Goal: Transaction & Acquisition: Subscribe to service/newsletter

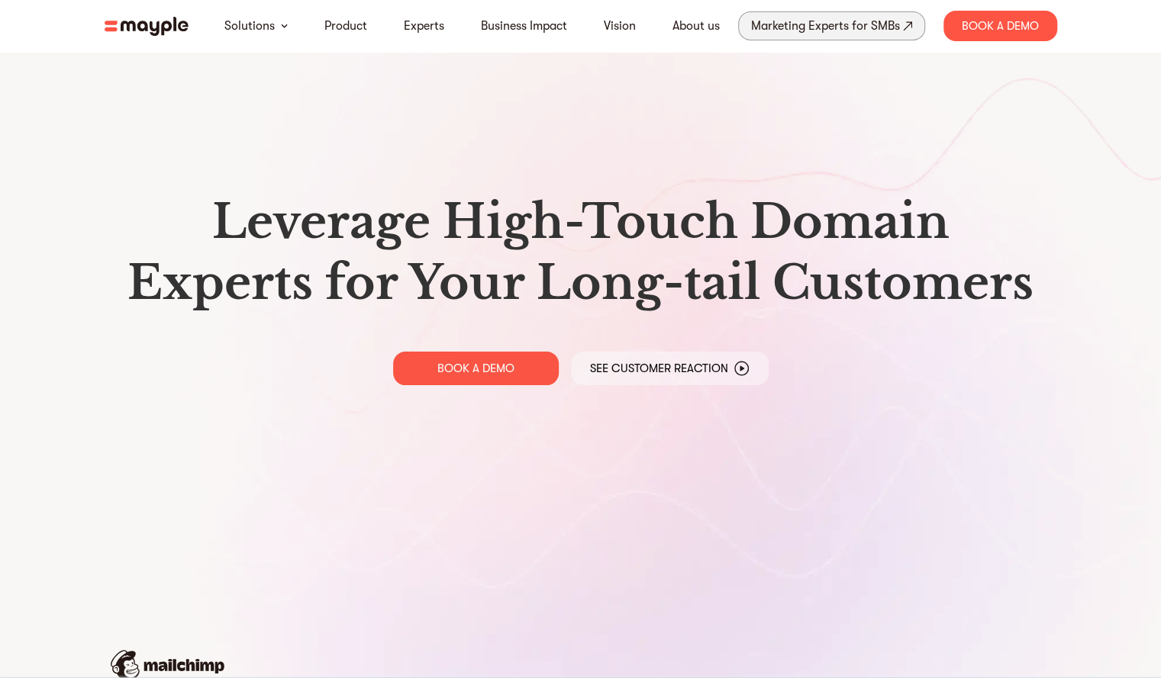
click at [834, 31] on div "Marketing Experts for SMBs" at bounding box center [825, 25] width 149 height 21
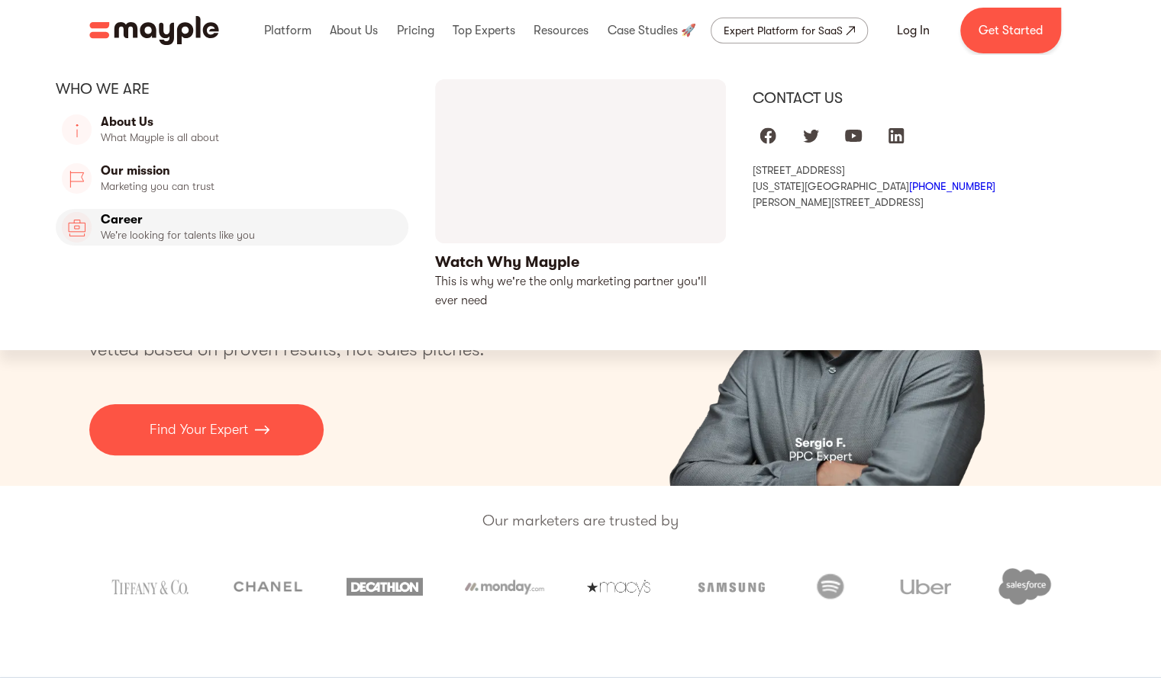
click at [213, 235] on link "Career" at bounding box center [232, 227] width 353 height 37
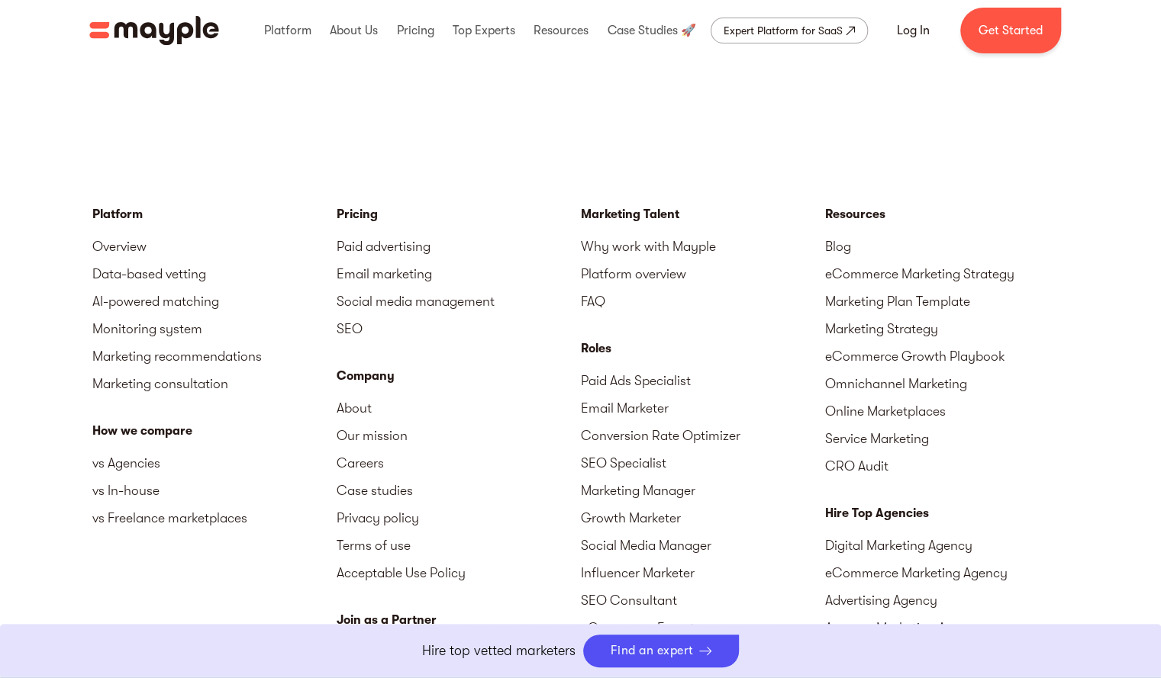
scroll to position [3633, 0]
click at [1030, 37] on link "Get Started" at bounding box center [1010, 31] width 101 height 46
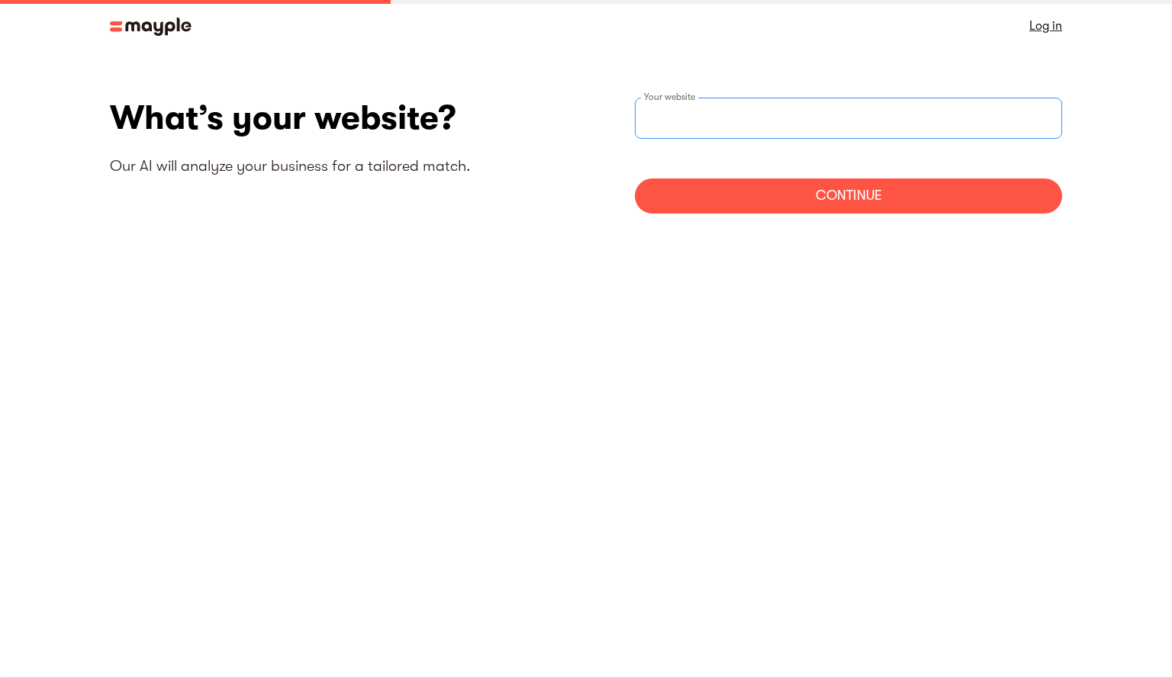
click at [842, 128] on input "websiteStep" at bounding box center [848, 118] width 427 height 41
type input "https://www.ripleyk8.com"
click at [852, 205] on div "Continue" at bounding box center [848, 196] width 427 height 35
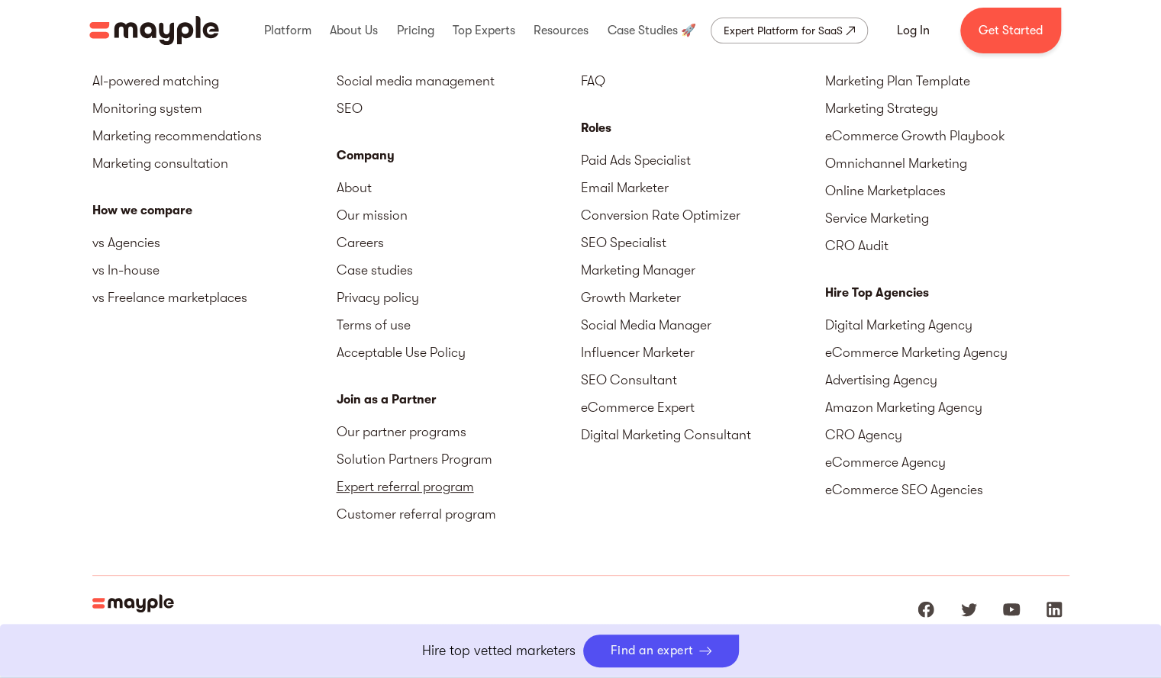
scroll to position [3857, 0]
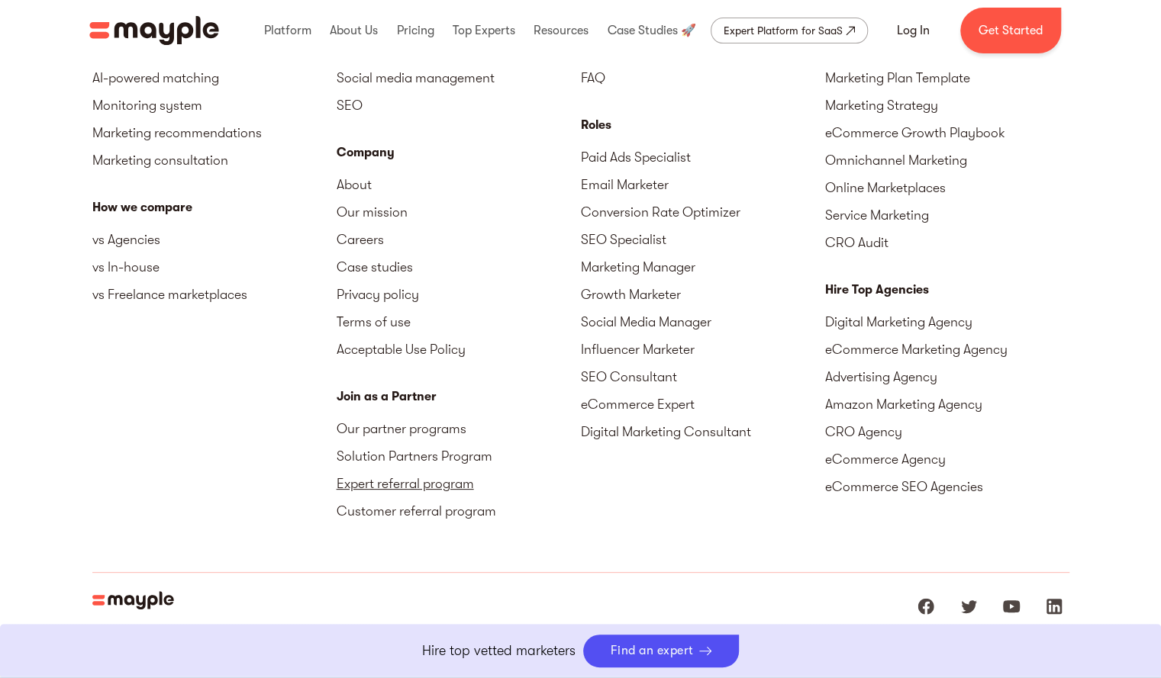
click at [408, 470] on link "Expert referral program" at bounding box center [459, 483] width 244 height 27
click at [383, 415] on link "Our partner programs" at bounding box center [459, 428] width 244 height 27
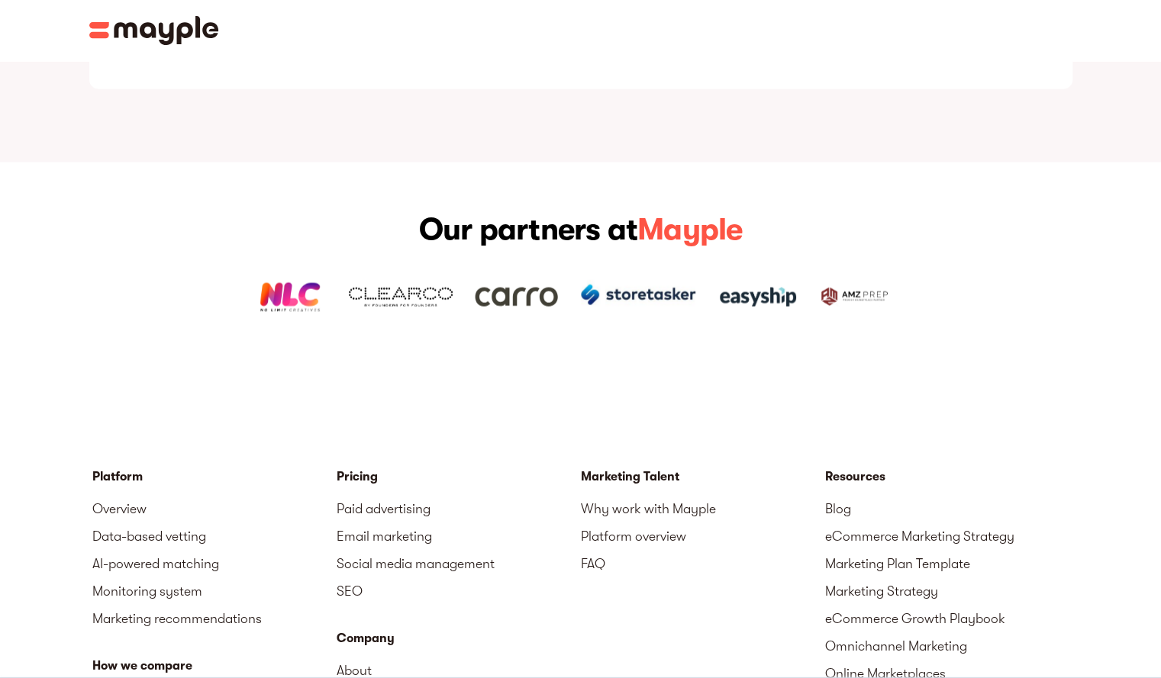
scroll to position [2103, 0]
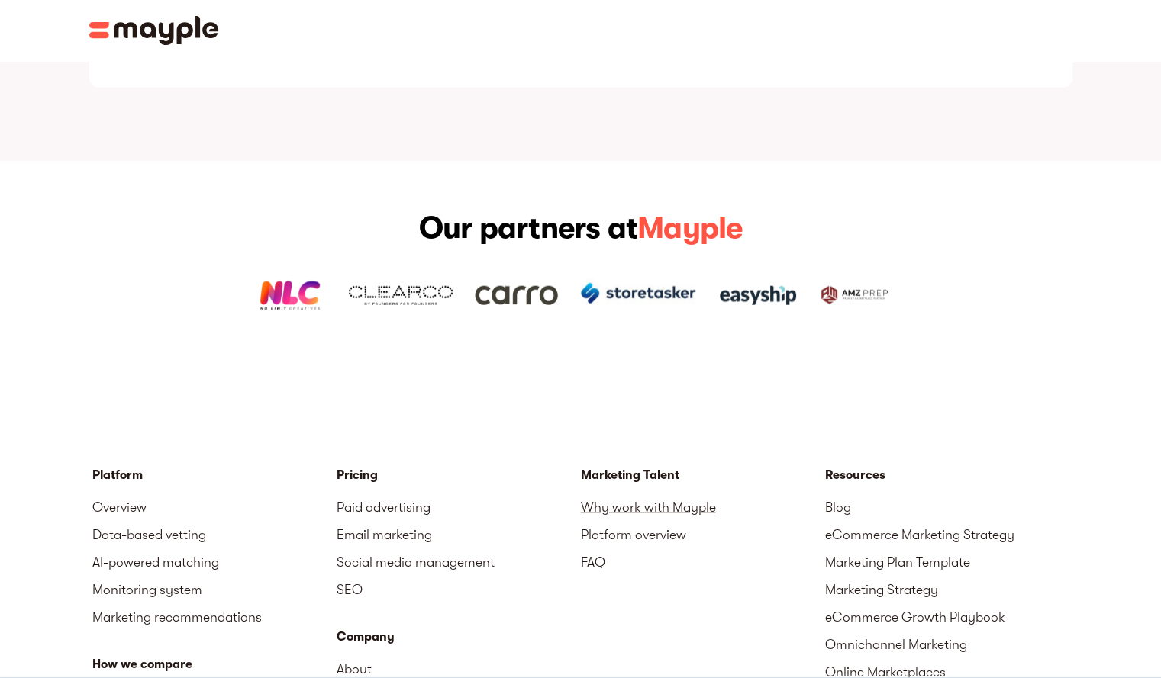
click at [666, 494] on link "Why work with Mayple" at bounding box center [703, 507] width 244 height 27
click at [675, 494] on link "Why work with Mayple" at bounding box center [703, 507] width 244 height 27
click at [595, 549] on link "FAQ" at bounding box center [703, 562] width 244 height 27
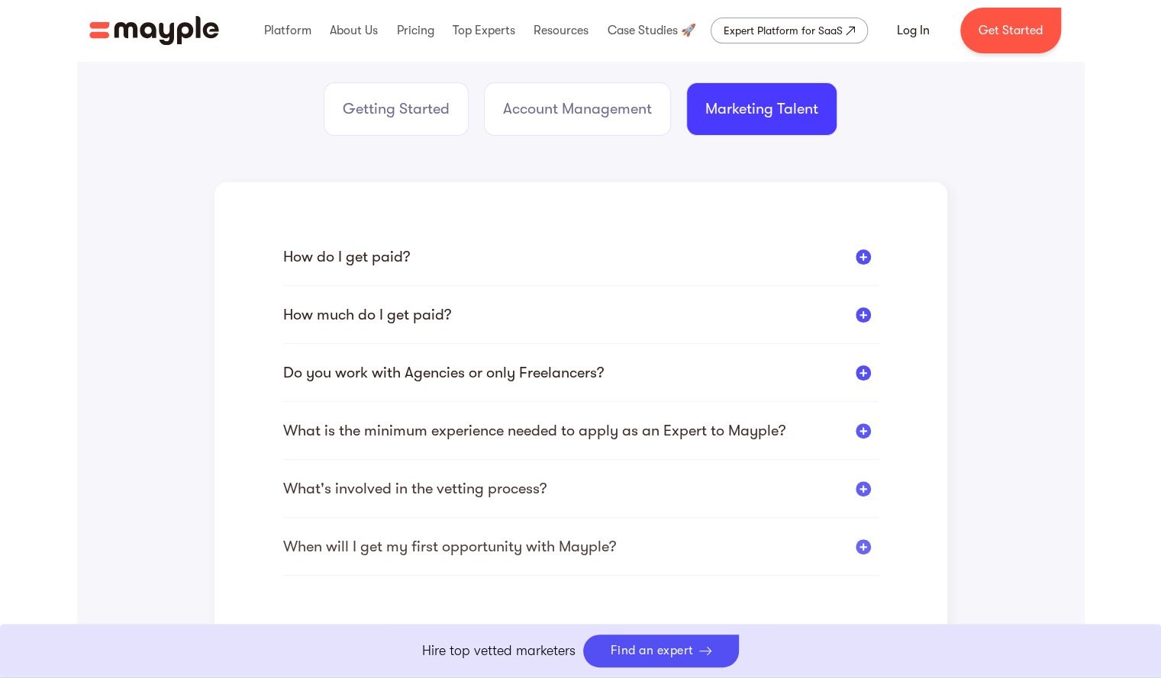
scroll to position [296, 0]
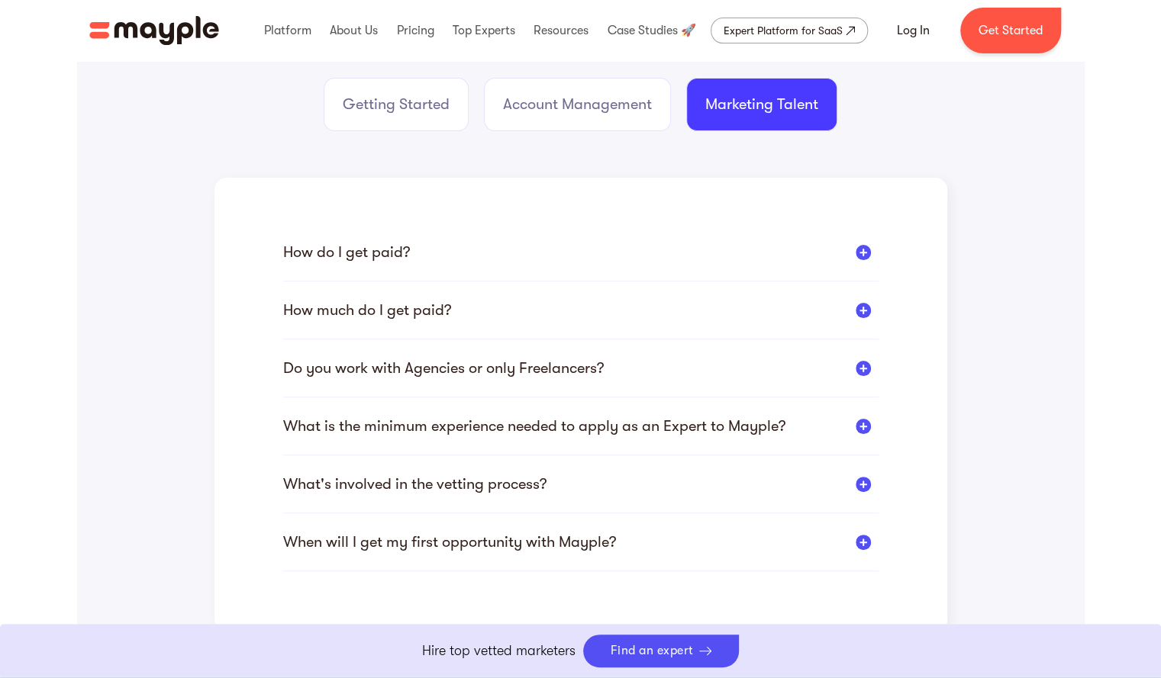
click at [866, 251] on div at bounding box center [863, 252] width 15 height 15
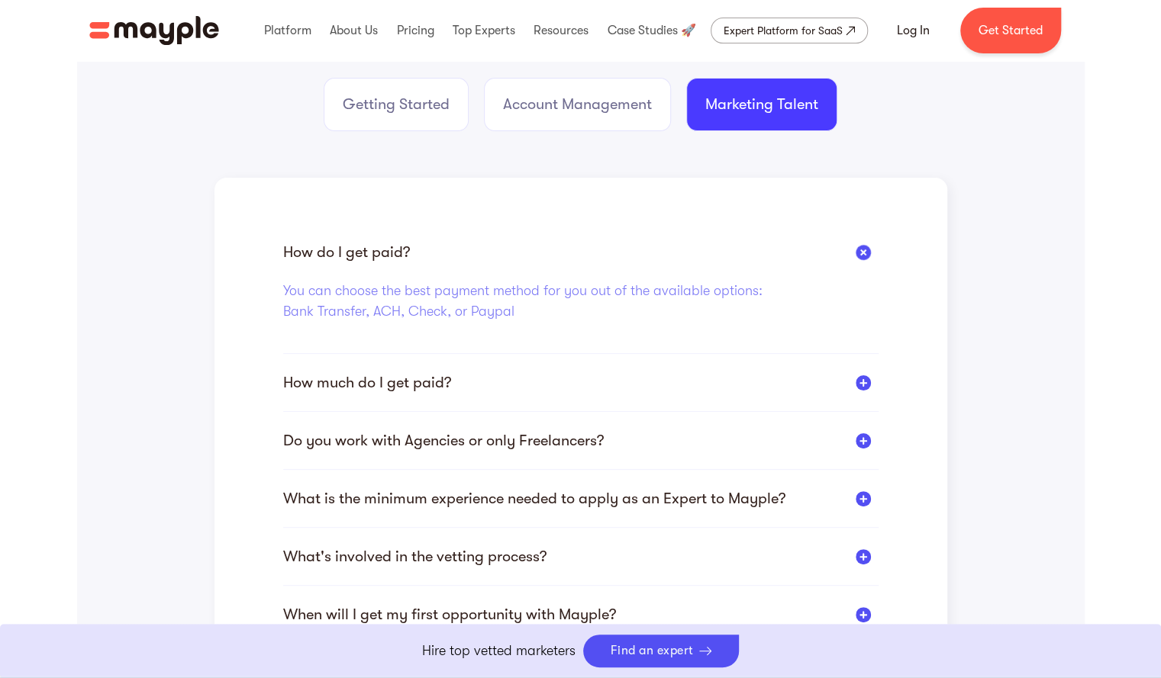
click at [868, 439] on div at bounding box center [863, 440] width 15 height 15
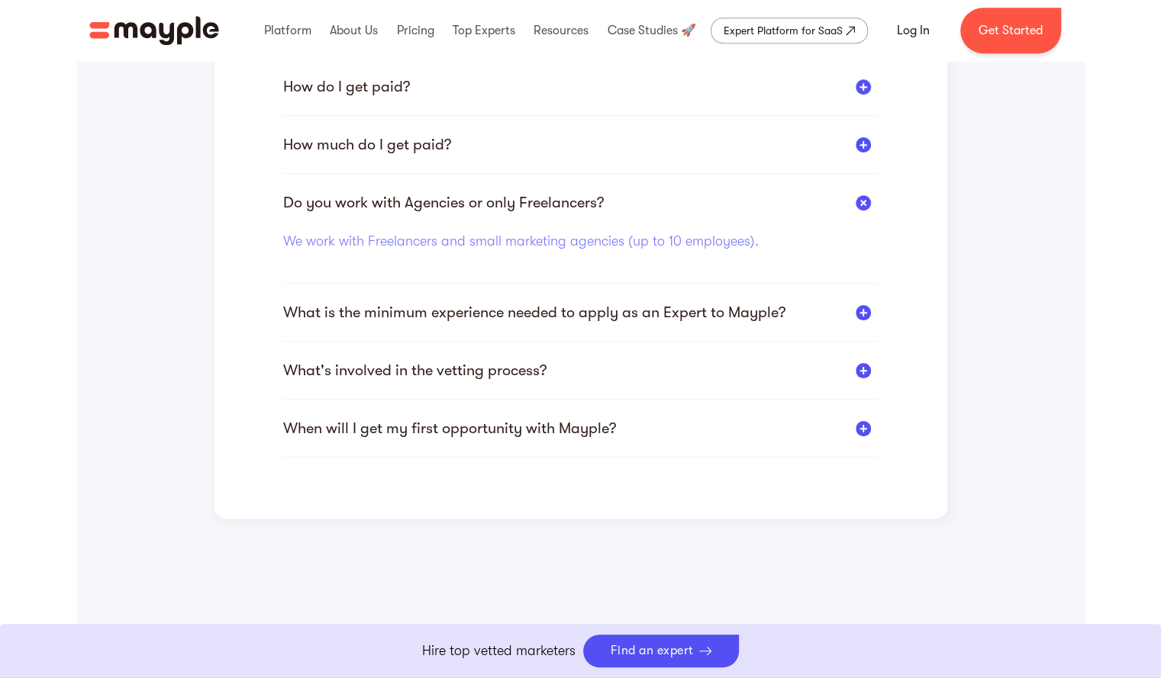
scroll to position [464, 0]
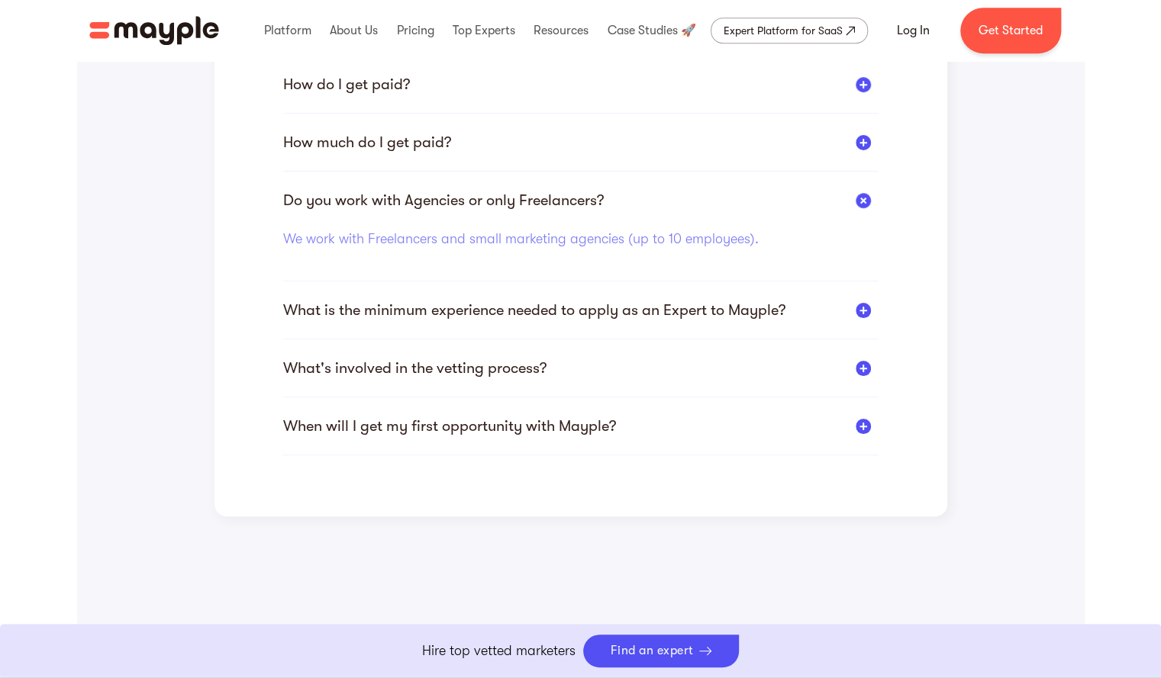
click at [861, 312] on div at bounding box center [863, 310] width 15 height 15
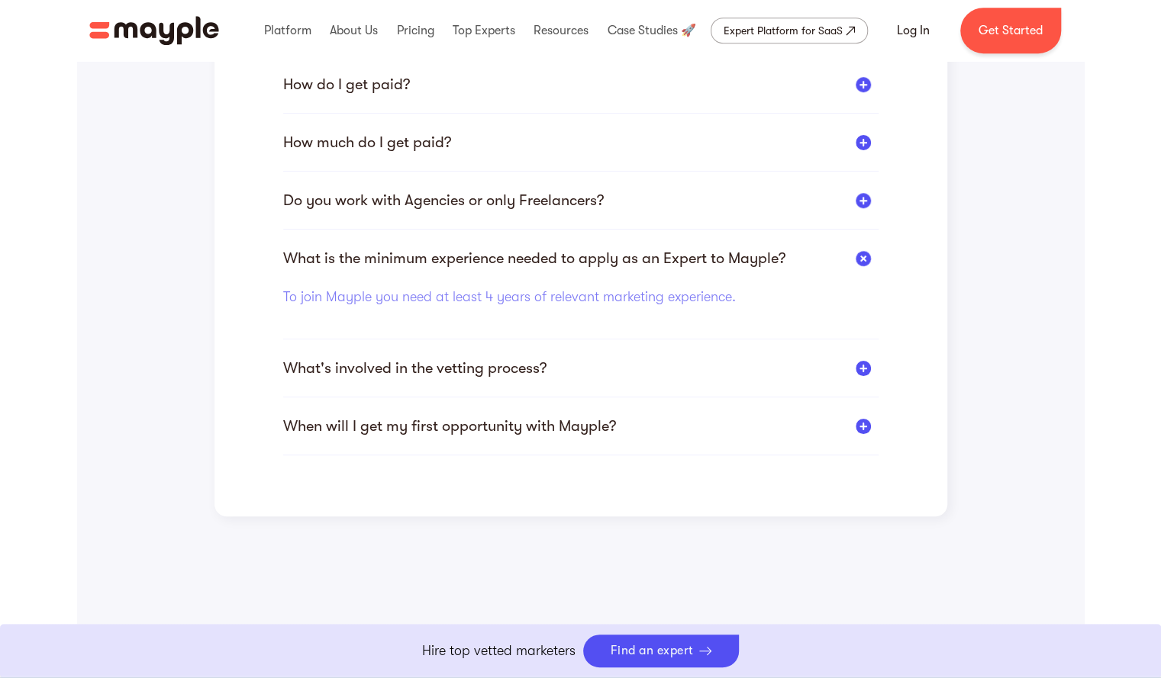
click at [865, 371] on div at bounding box center [863, 368] width 15 height 15
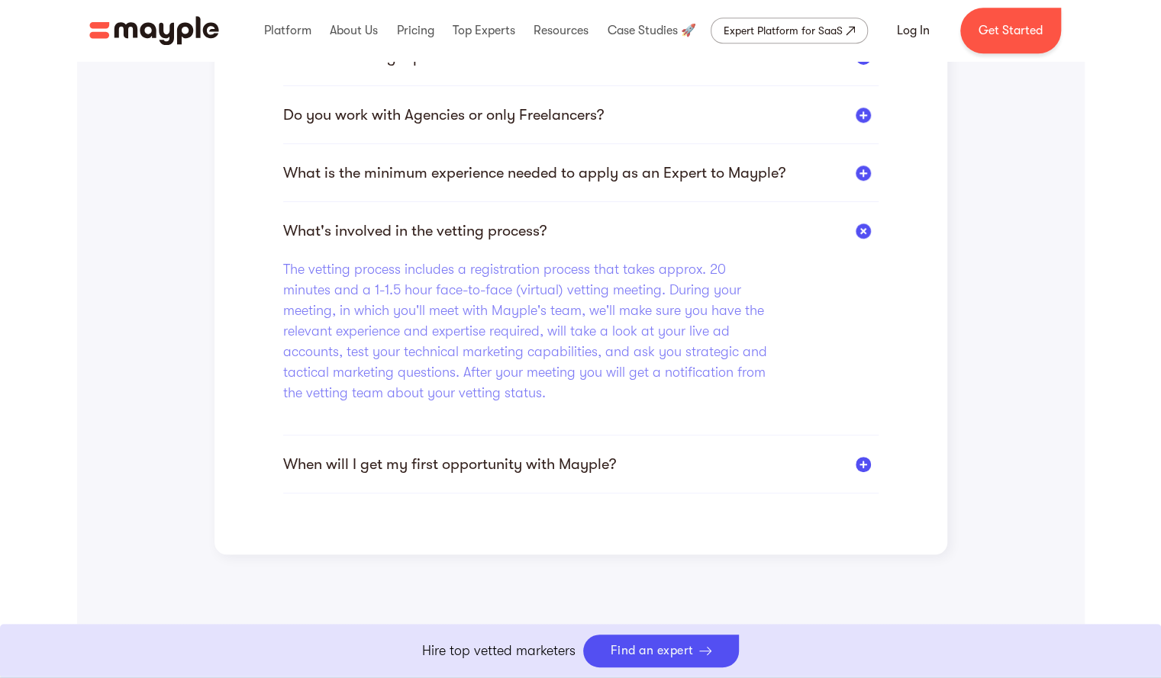
scroll to position [576, 0]
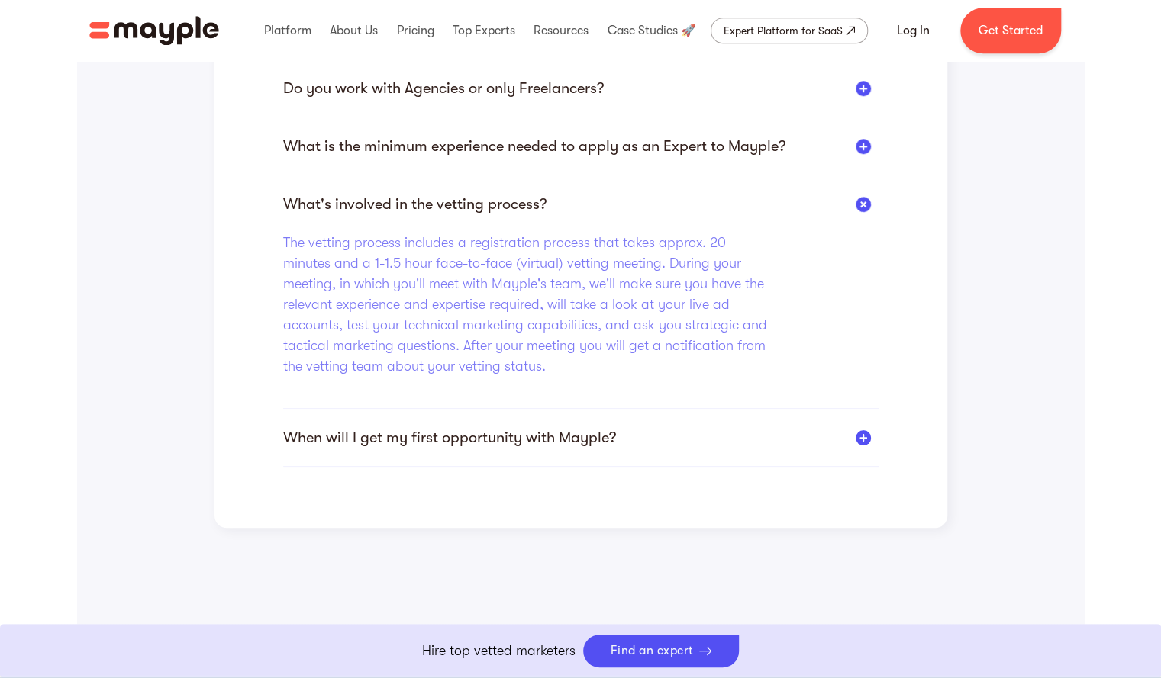
click at [856, 439] on div at bounding box center [863, 437] width 15 height 15
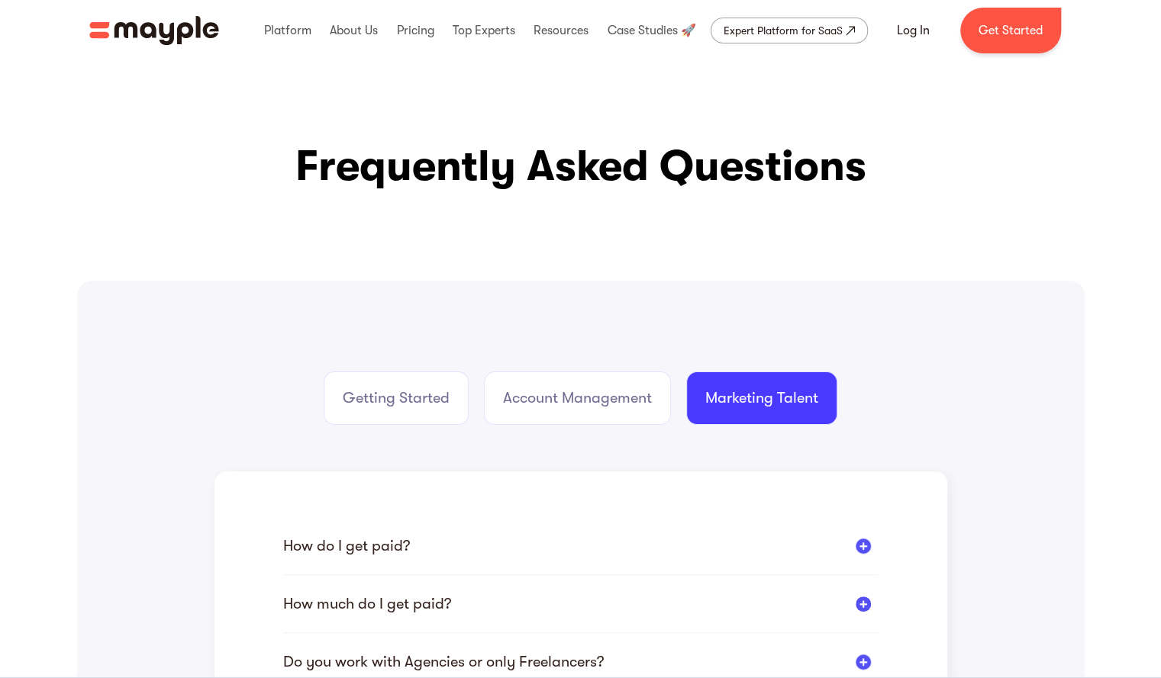
scroll to position [0, 0]
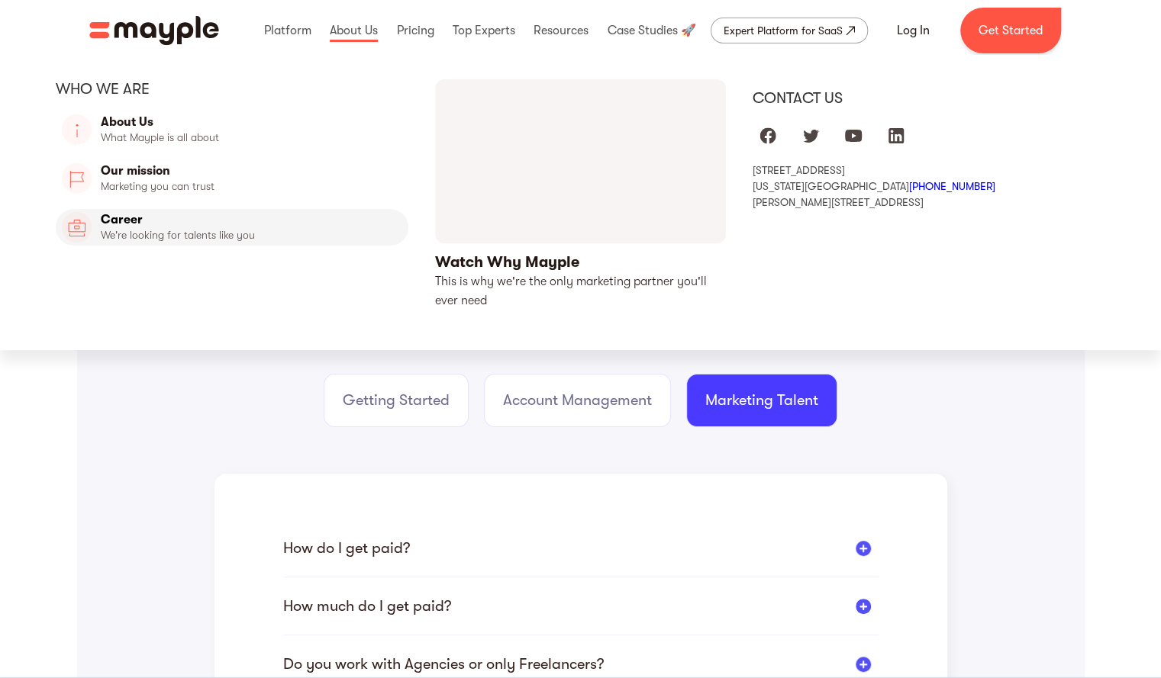
click at [170, 230] on link "Career" at bounding box center [232, 227] width 353 height 37
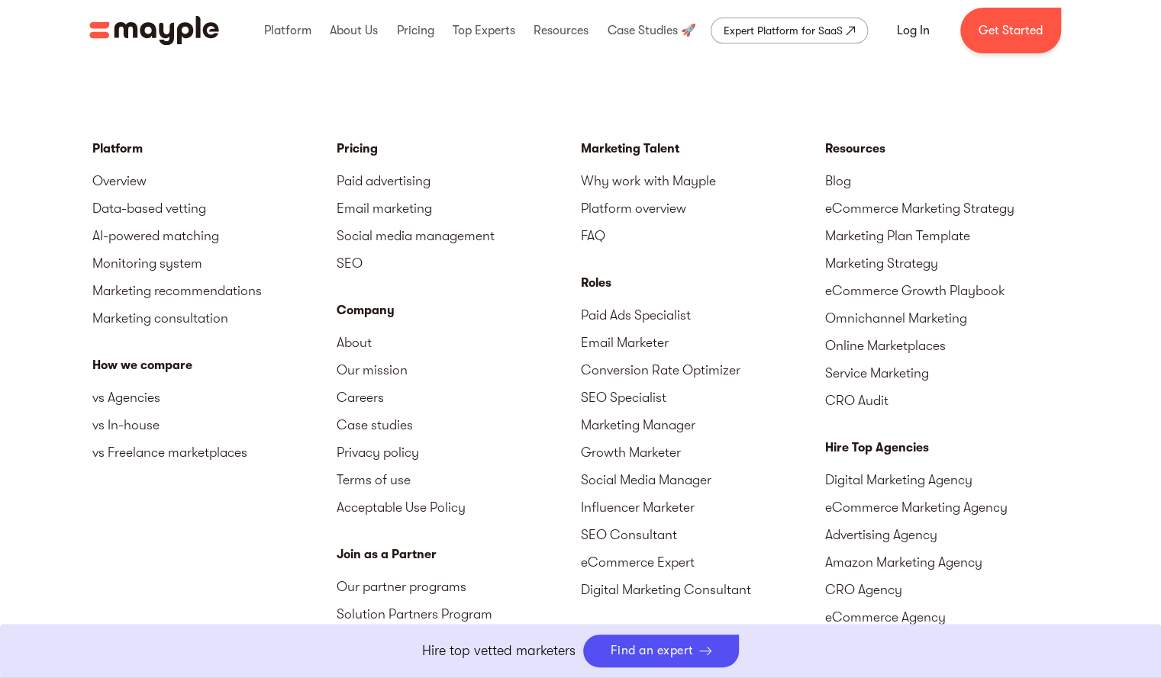
scroll to position [3689, 0]
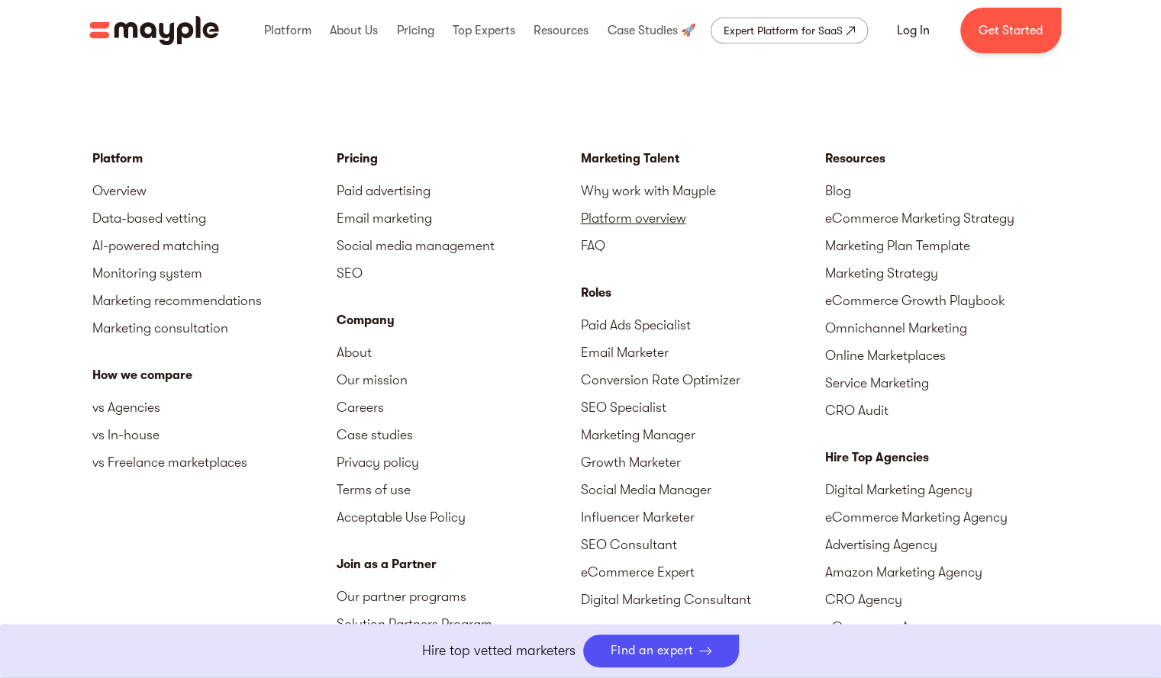
click at [664, 220] on link "Platform overview" at bounding box center [703, 218] width 244 height 27
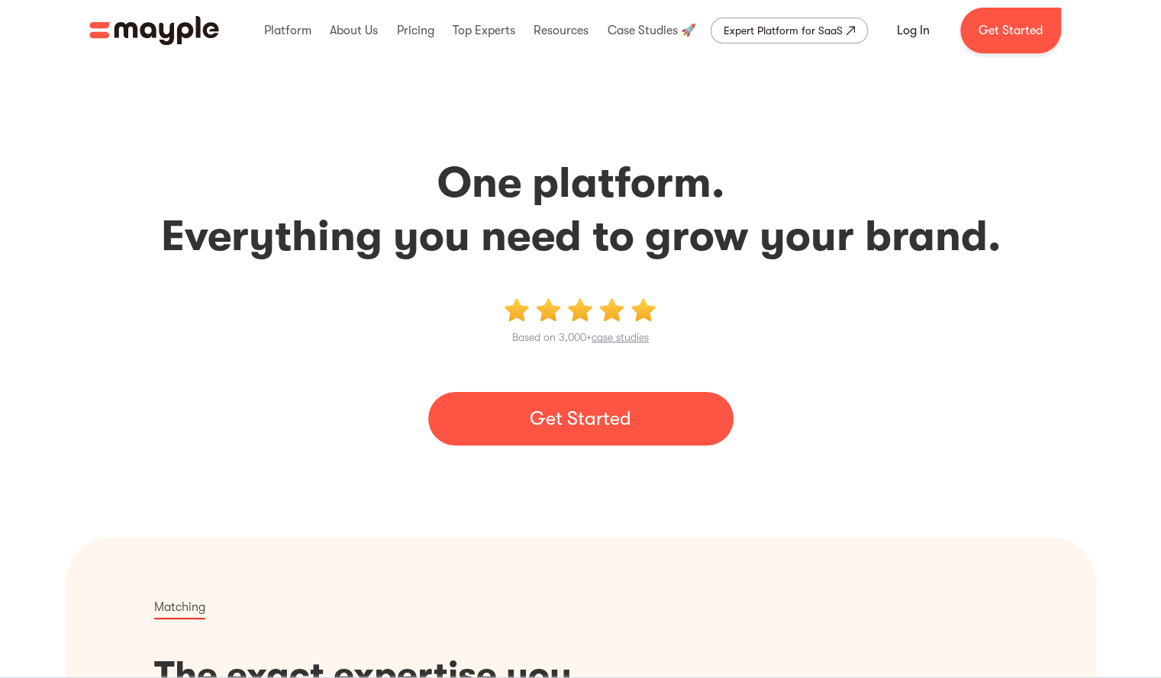
click at [563, 427] on link "Get Started" at bounding box center [580, 418] width 305 height 53
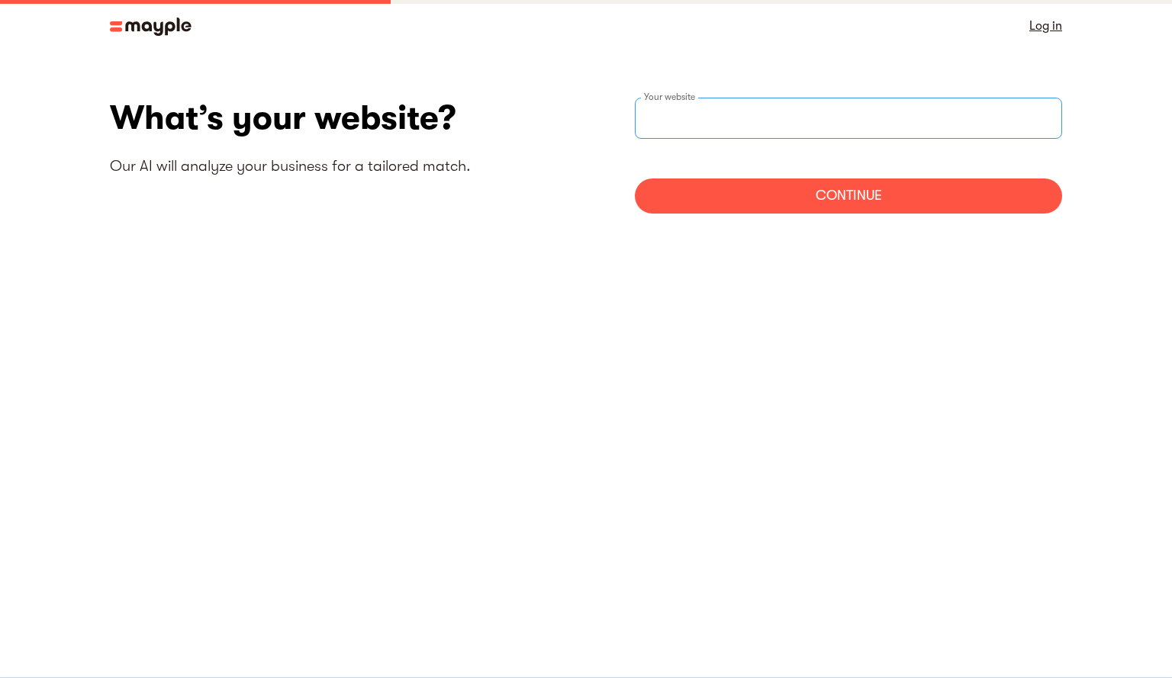
click at [722, 117] on input "websiteStep" at bounding box center [848, 118] width 427 height 41
type input "https://www.ripleyk8.com"
click at [720, 197] on div "Continue" at bounding box center [848, 196] width 427 height 35
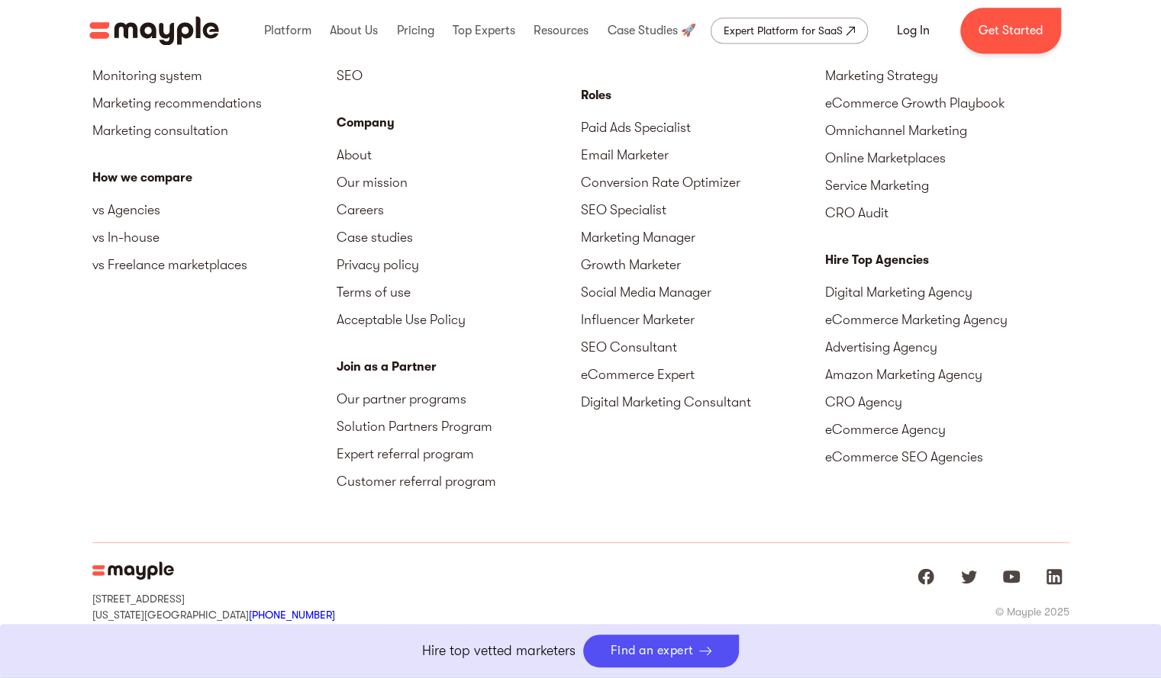
scroll to position [4816, 0]
